Goal: Check status: Check status

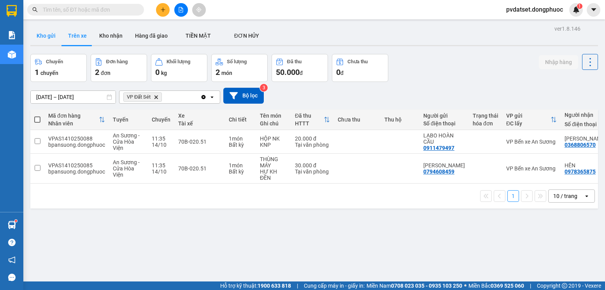
click at [40, 37] on button "Kho gửi" at bounding box center [45, 35] width 31 height 19
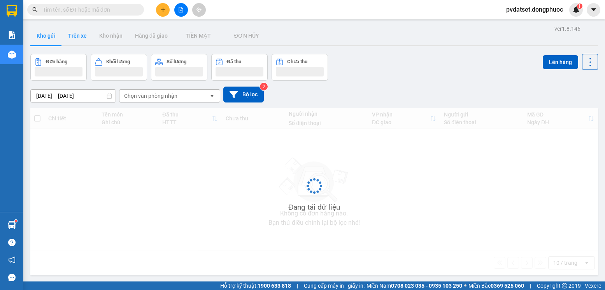
click at [77, 35] on button "Trên xe" at bounding box center [77, 35] width 31 height 19
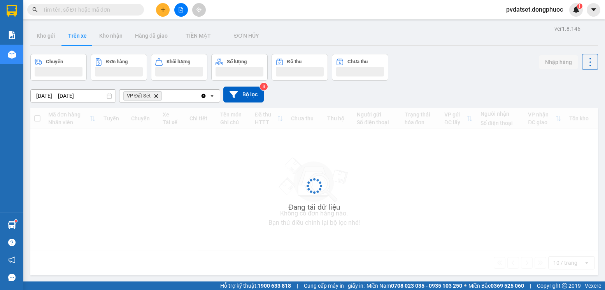
click at [77, 35] on button "Trên xe" at bounding box center [77, 35] width 31 height 19
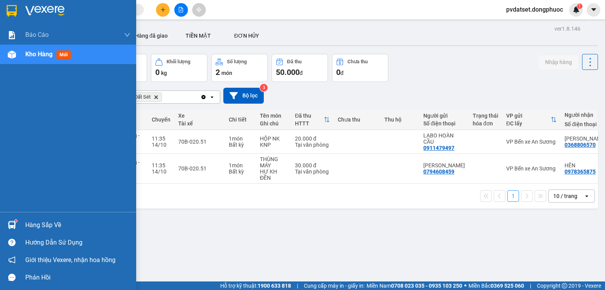
click at [61, 226] on div "Hàng sắp về" at bounding box center [77, 226] width 105 height 12
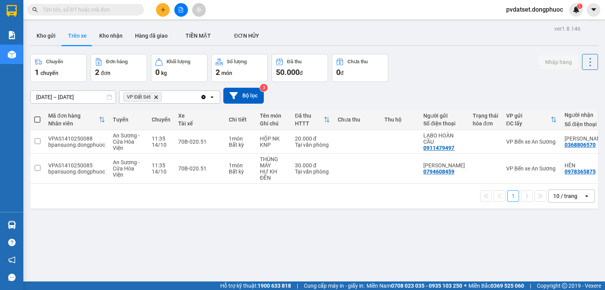
click at [411, 243] on section "Kết quả tìm kiếm ( 0 ) Bộ lọc Ngày tạo đơn gần nhất No Data pvdatset.dongphuoc …" at bounding box center [302, 145] width 605 height 290
click at [49, 39] on button "Kho gửi" at bounding box center [45, 35] width 31 height 19
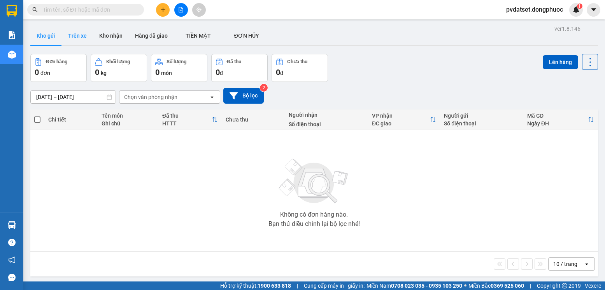
click at [75, 38] on button "Trên xe" at bounding box center [77, 35] width 31 height 19
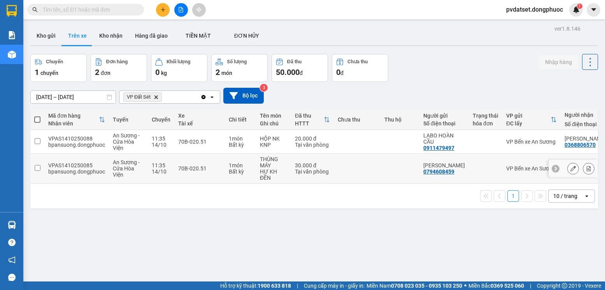
click at [353, 172] on td at bounding box center [357, 169] width 47 height 30
checkbox input "true"
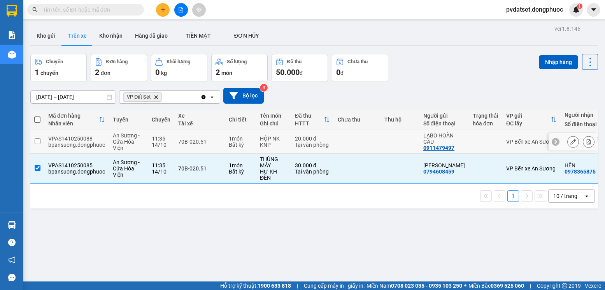
click at [354, 145] on td at bounding box center [357, 142] width 47 height 24
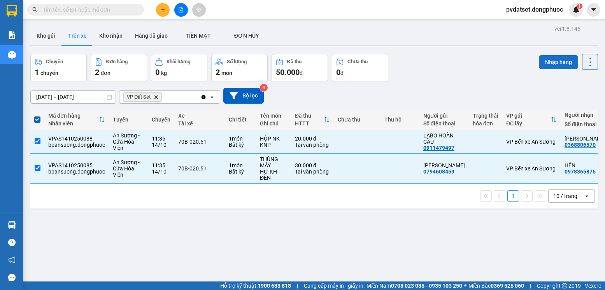
click at [560, 61] on button "Nhập hàng" at bounding box center [557, 62] width 39 height 14
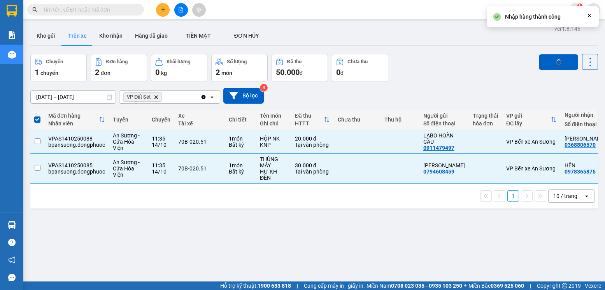
checkbox input "false"
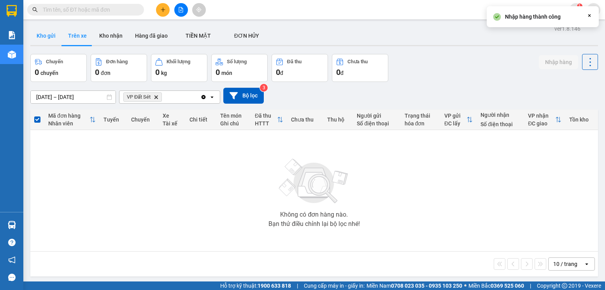
click at [59, 40] on button "Kho gửi" at bounding box center [45, 35] width 31 height 19
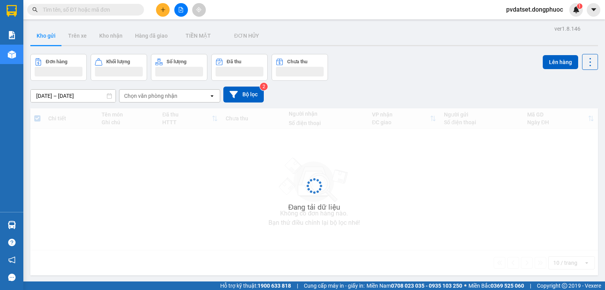
click at [59, 40] on button "Kho gửi" at bounding box center [45, 35] width 31 height 19
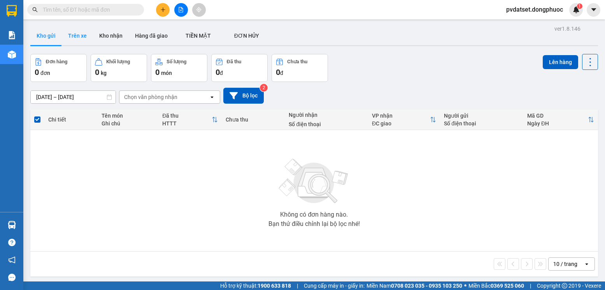
click at [75, 38] on button "Trên xe" at bounding box center [77, 35] width 31 height 19
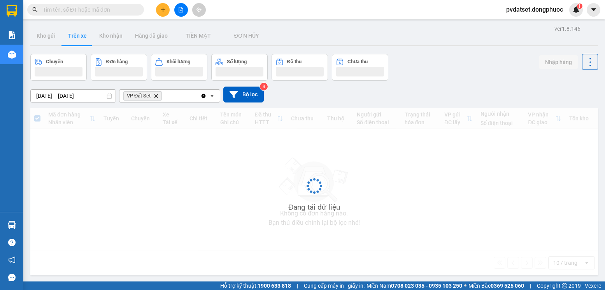
click at [75, 38] on button "Trên xe" at bounding box center [77, 35] width 31 height 19
